Goal: Transaction & Acquisition: Purchase product/service

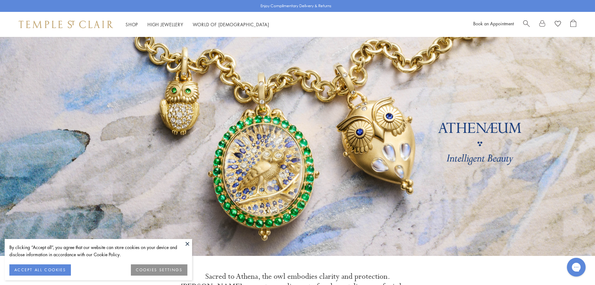
click at [527, 24] on span "Search" at bounding box center [527, 23] width 7 height 7
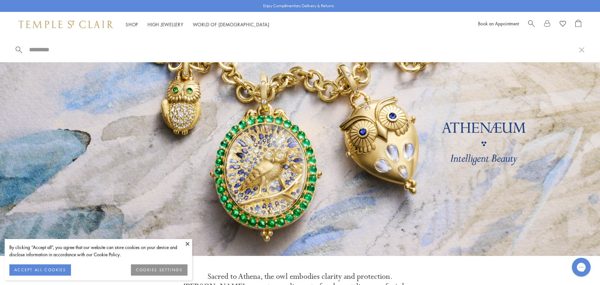
click at [187, 243] on button at bounding box center [187, 243] width 9 height 9
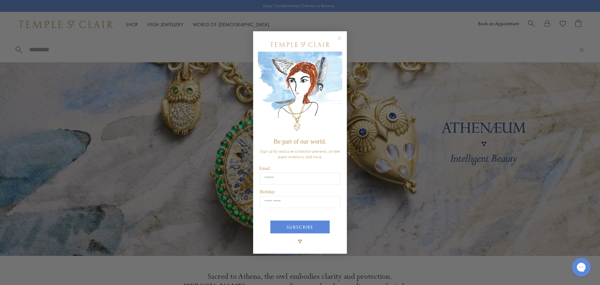
click at [338, 38] on circle "Close dialog" at bounding box center [340, 38] width 8 height 8
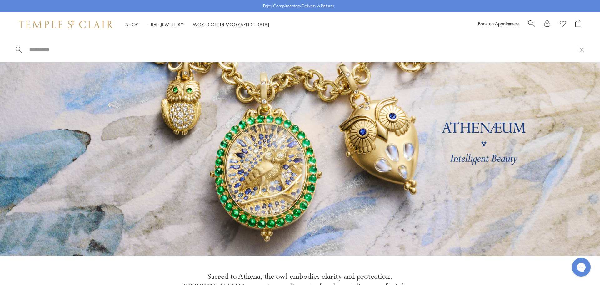
click at [34, 47] on div at bounding box center [300, 49] width 600 height 25
click at [35, 48] on input "search" at bounding box center [303, 49] width 551 height 7
paste input "**********"
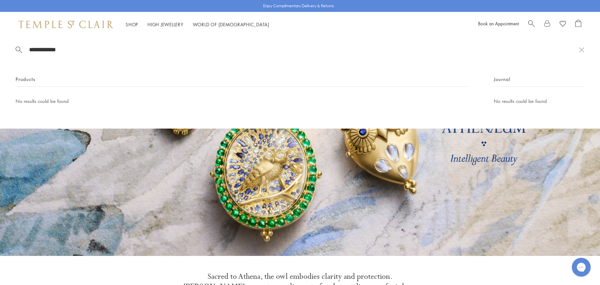
type input "**********"
click at [43, 78] on div "Products" at bounding box center [242, 80] width 453 height 11
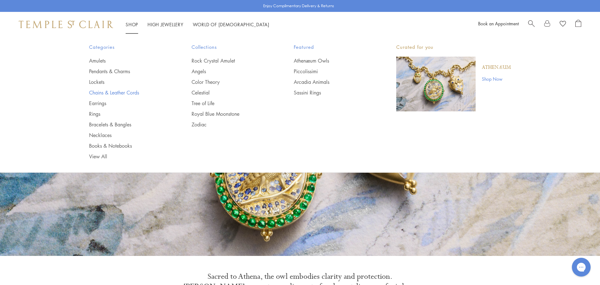
click at [100, 92] on link "Chains & Leather Cords" at bounding box center [128, 92] width 78 height 7
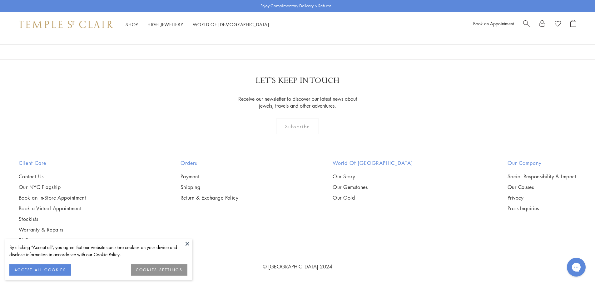
scroll to position [1407, 0]
click at [0, 0] on img at bounding box center [0, 0] width 0 height 0
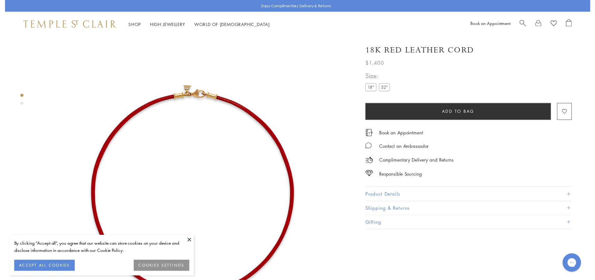
scroll to position [37, 0]
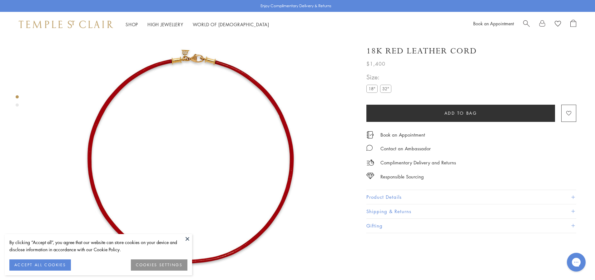
click at [386, 90] on label "32"" at bounding box center [385, 89] width 11 height 8
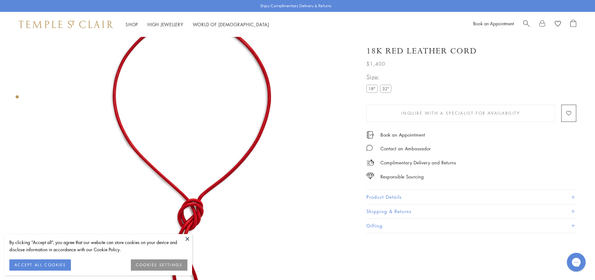
click at [187, 238] on button at bounding box center [187, 238] width 9 height 9
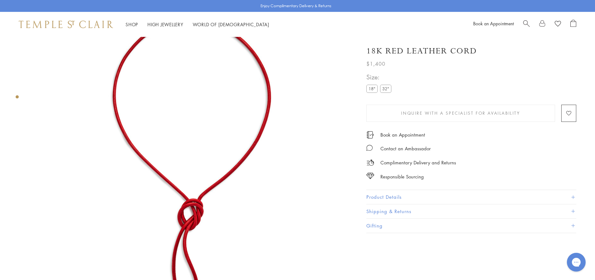
click at [387, 199] on button "Product Details" at bounding box center [472, 197] width 210 height 14
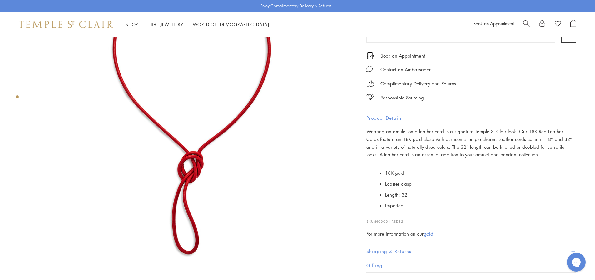
scroll to position [99, 0]
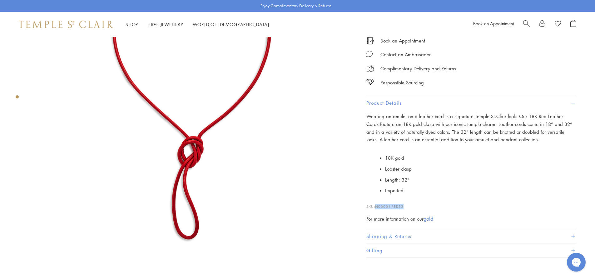
drag, startPoint x: 406, startPoint y: 205, endPoint x: 376, endPoint y: 206, distance: 30.0
click at [376, 206] on p "SKU: N00001-RED32" at bounding box center [472, 204] width 210 height 12
copy span "N00001-RED32"
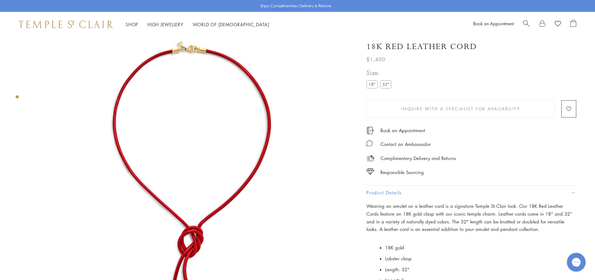
scroll to position [0, 0]
